Goal: Information Seeking & Learning: Learn about a topic

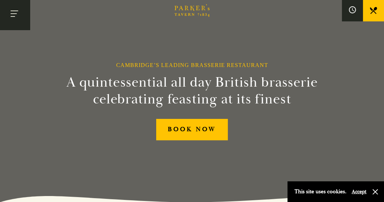
click at [17, 19] on button "Toggle navigation" at bounding box center [15, 15] width 30 height 30
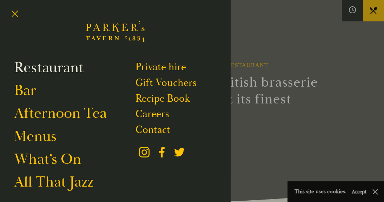
click at [74, 67] on link "Restaurant" at bounding box center [48, 67] width 69 height 19
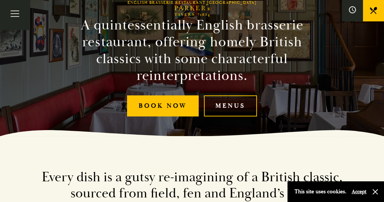
scroll to position [70, 0]
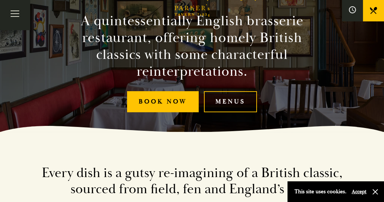
click at [231, 106] on link "Menus" at bounding box center [230, 101] width 53 height 21
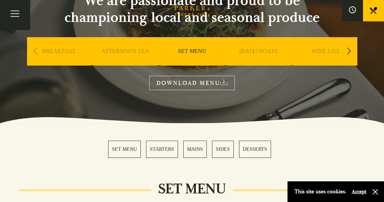
scroll to position [70, 0]
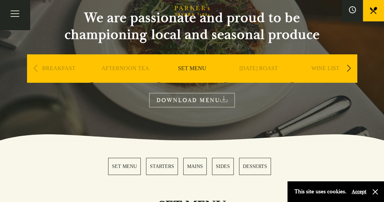
click at [262, 69] on link "SUNDAY ROAST" at bounding box center [258, 79] width 39 height 28
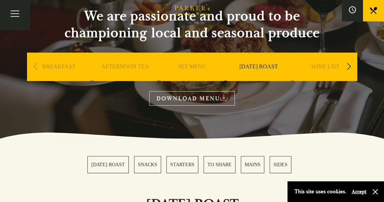
scroll to position [70, 0]
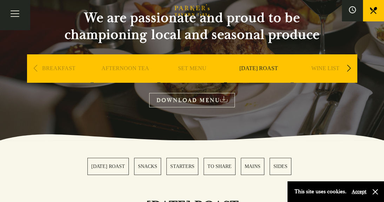
click at [205, 69] on link "SET MENU" at bounding box center [192, 79] width 28 height 28
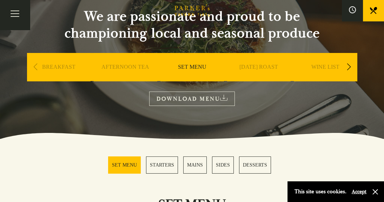
scroll to position [70, 0]
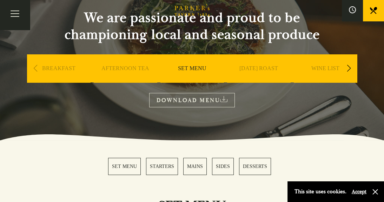
click at [247, 69] on link "[DATE] ROAST" at bounding box center [258, 79] width 39 height 28
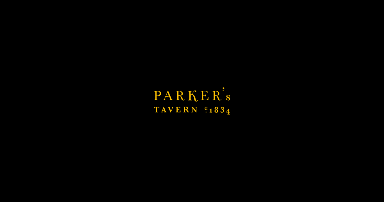
scroll to position [140, 0]
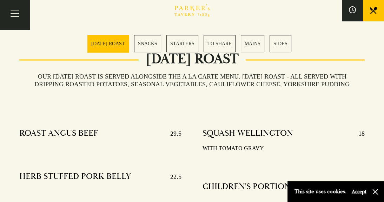
scroll to position [211, 0]
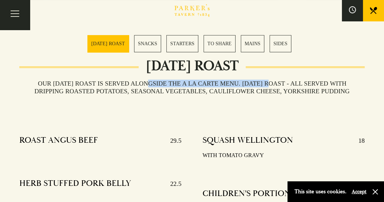
drag, startPoint x: 150, startPoint y: 79, endPoint x: 271, endPoint y: 79, distance: 120.7
click at [271, 80] on h3 "Our Sunday roast is served alongside the A La Carte menu. SUNDAY ROAST - All se…" at bounding box center [192, 87] width 346 height 15
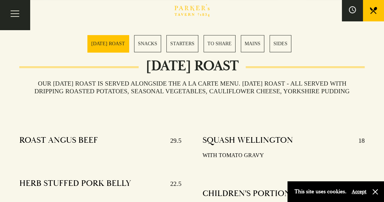
click at [271, 80] on h3 "Our Sunday roast is served alongside the A La Carte menu. SUNDAY ROAST - All se…" at bounding box center [192, 87] width 346 height 15
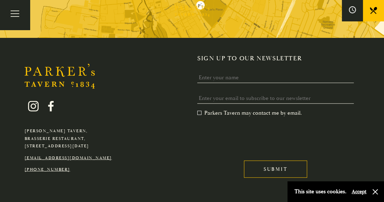
scroll to position [1997, 0]
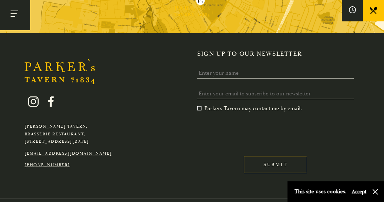
click at [11, 17] on button "Toggle navigation" at bounding box center [15, 15] width 30 height 30
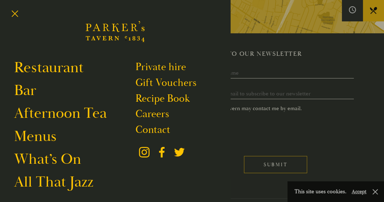
click at [350, 112] on div at bounding box center [192, 101] width 384 height 202
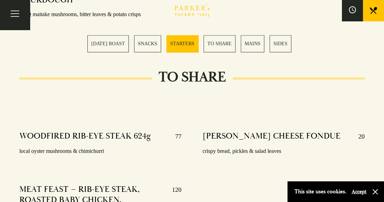
scroll to position [768, 0]
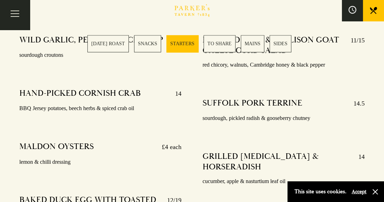
click at [351, 14] on span at bounding box center [352, 10] width 7 height 8
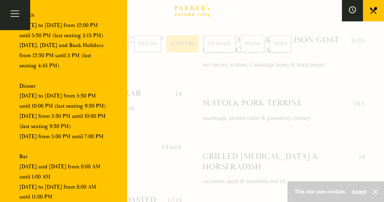
scroll to position [112, 0]
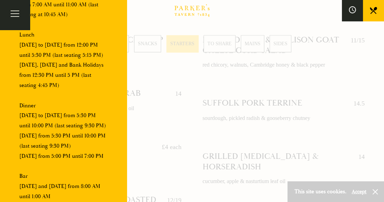
click at [371, 15] on link at bounding box center [373, 10] width 21 height 21
